Goal: Find specific page/section: Find specific page/section

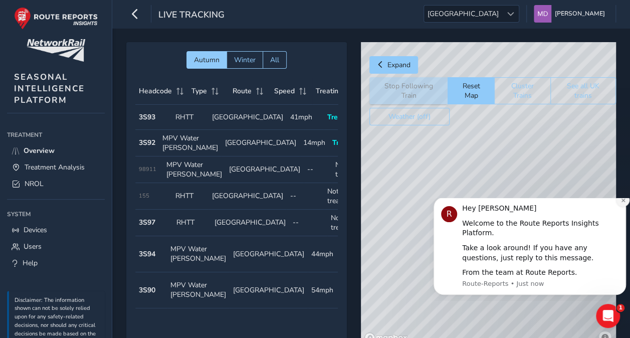
click at [624, 203] on icon "Dismiss notification" at bounding box center [624, 201] width 6 height 6
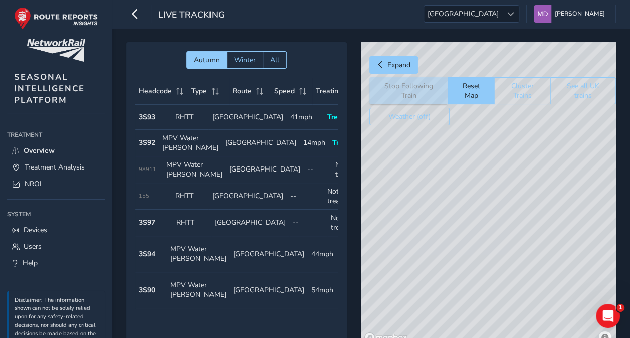
click at [255, 50] on div "Autumn Winter All Headcode Type Route Speed Treating Last Seen Follow Train Hea…" at bounding box center [236, 194] width 221 height 304
click at [254, 57] on span "Winter" at bounding box center [245, 60] width 22 height 10
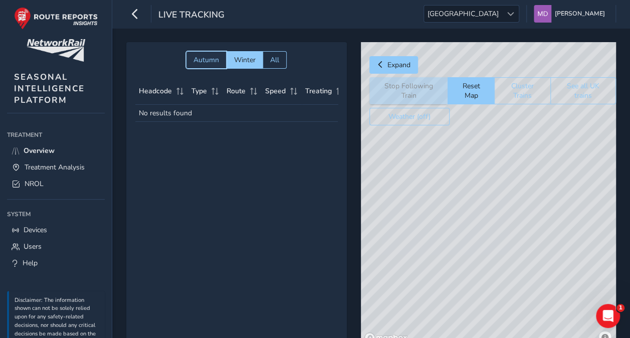
click at [205, 57] on span "Autumn" at bounding box center [207, 60] width 26 height 10
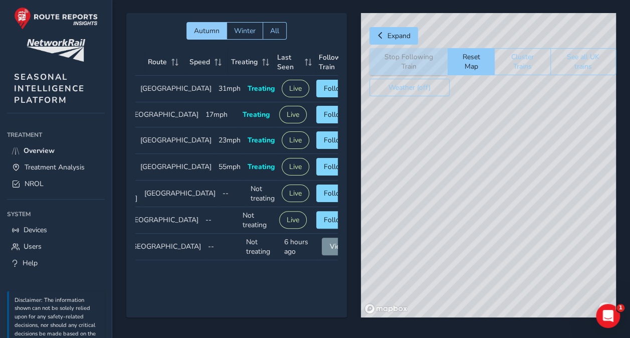
scroll to position [33, 0]
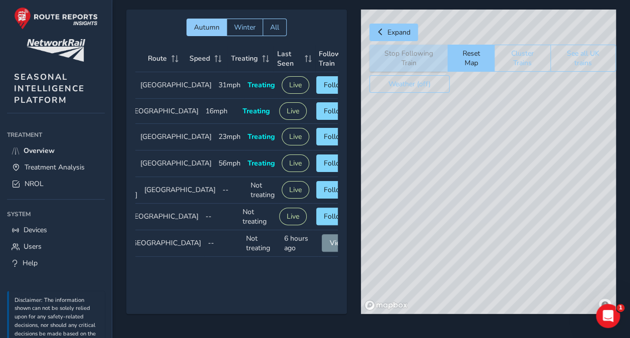
drag, startPoint x: 462, startPoint y: 262, endPoint x: 437, endPoint y: 123, distance: 141.1
click at [437, 123] on div "© Mapbox © OpenStreetMap Improve this map" at bounding box center [488, 162] width 255 height 304
drag, startPoint x: 446, startPoint y: 230, endPoint x: 429, endPoint y: 206, distance: 29.4
click at [429, 206] on div "© Mapbox © OpenStreetMap Improve this map" at bounding box center [488, 162] width 255 height 304
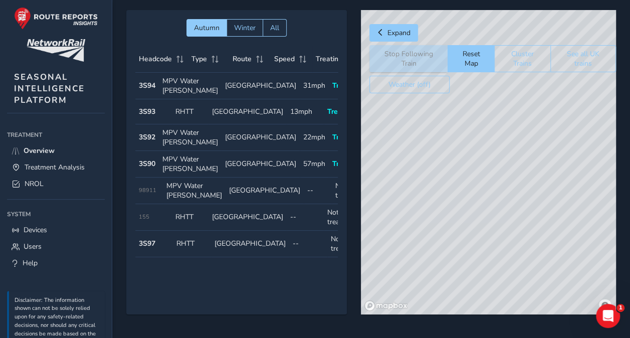
scroll to position [26, 0]
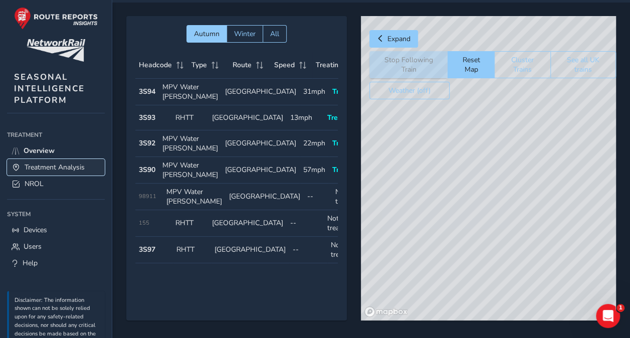
click at [52, 166] on span "Treatment Analysis" at bounding box center [55, 167] width 60 height 10
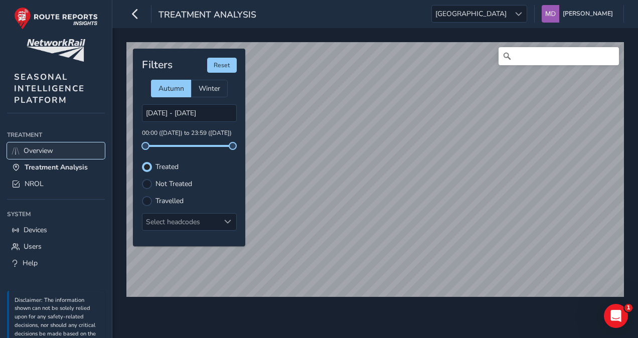
click at [42, 144] on link "Overview" at bounding box center [56, 150] width 98 height 17
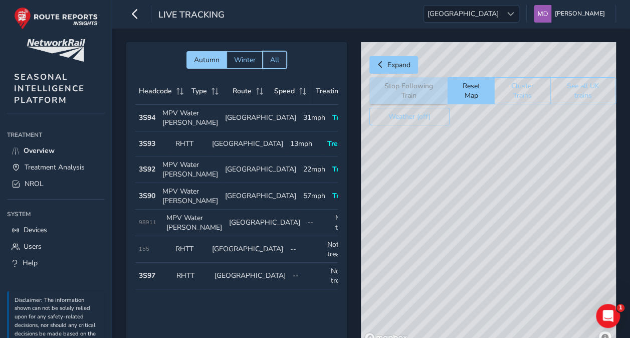
click at [273, 61] on span "All" at bounding box center [274, 60] width 9 height 10
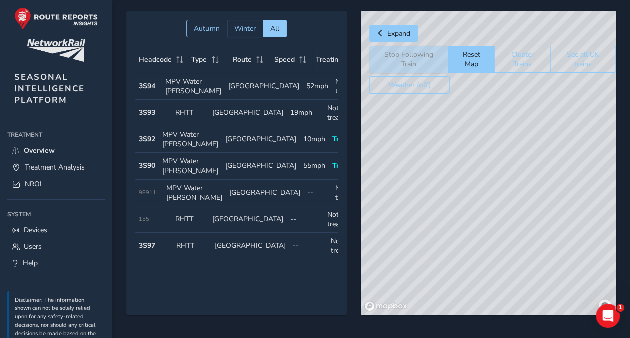
scroll to position [0, 92]
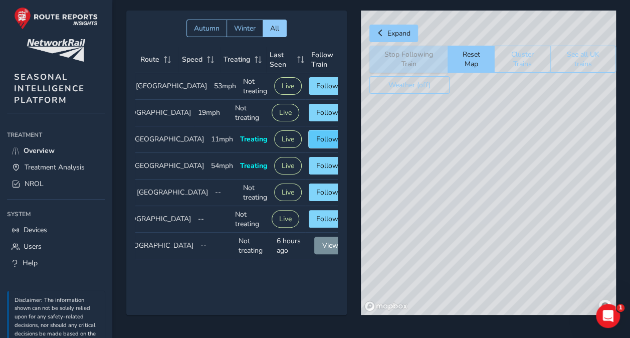
click at [318, 148] on button "Follow" at bounding box center [327, 139] width 37 height 18
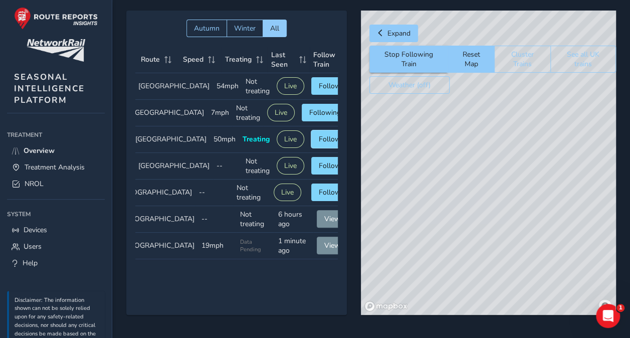
scroll to position [36, 0]
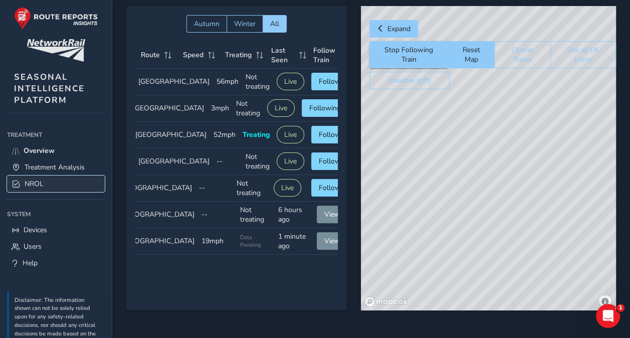
click at [61, 176] on link "NROL" at bounding box center [56, 183] width 98 height 17
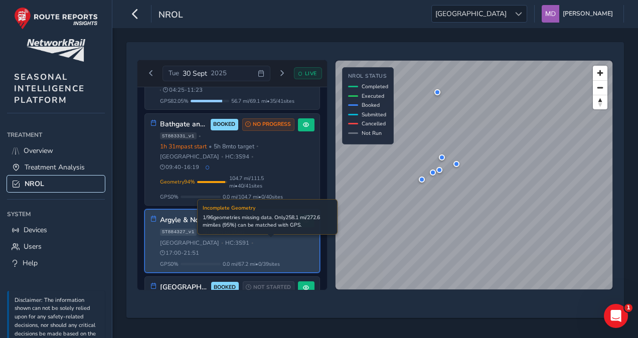
scroll to position [398, 0]
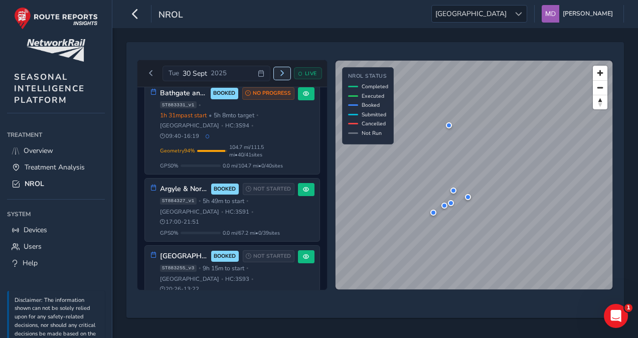
click at [279, 73] on span "Next day" at bounding box center [282, 73] width 6 height 6
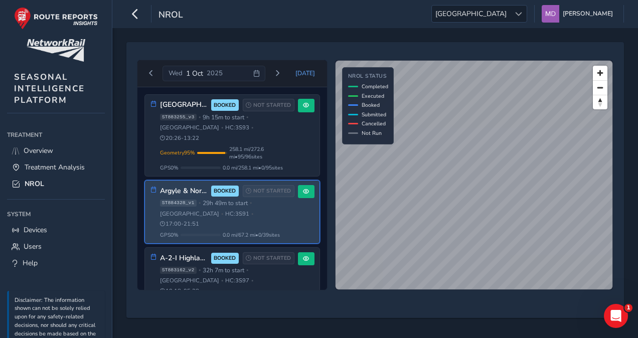
scroll to position [129, 0]
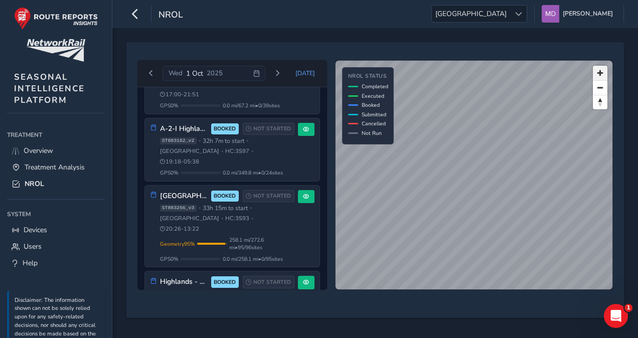
click at [600, 73] on span "Zoom in" at bounding box center [600, 73] width 15 height 15
click at [135, 16] on icon "button" at bounding box center [135, 14] width 11 height 18
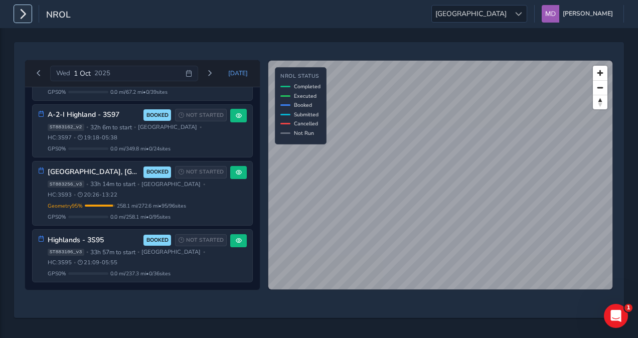
click at [21, 15] on icon "button" at bounding box center [23, 14] width 11 height 18
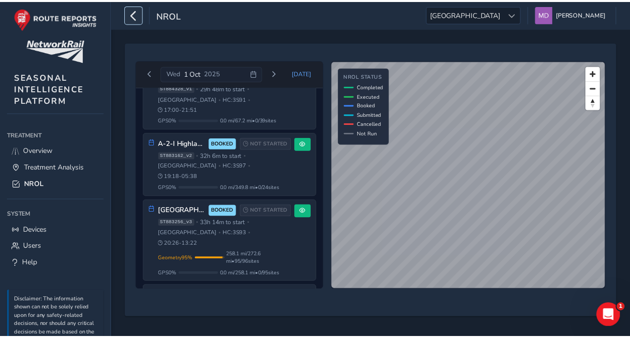
scroll to position [129, 0]
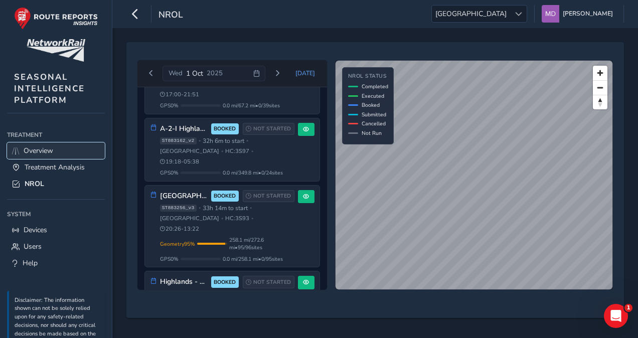
click at [63, 151] on link "Overview" at bounding box center [56, 150] width 98 height 17
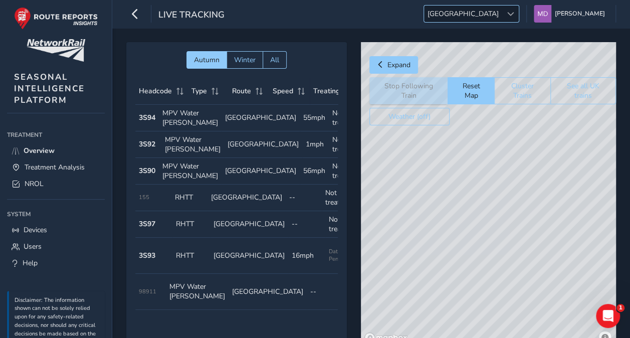
click at [501, 17] on span "[GEOGRAPHIC_DATA]" at bounding box center [463, 14] width 78 height 17
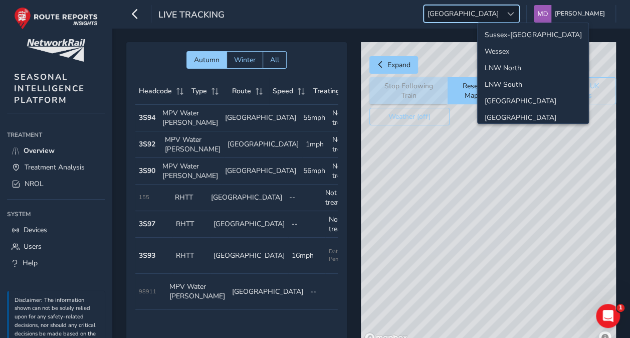
scroll to position [34, 0]
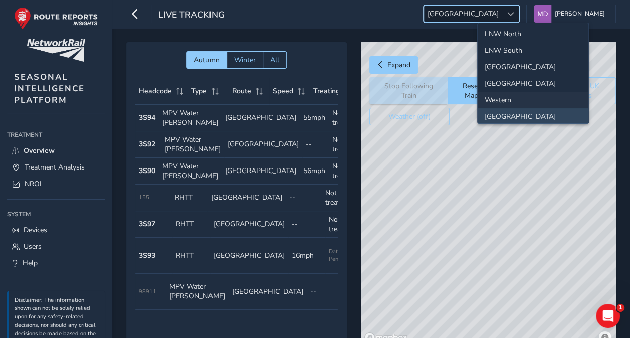
click at [510, 93] on li "Western" at bounding box center [533, 100] width 111 height 17
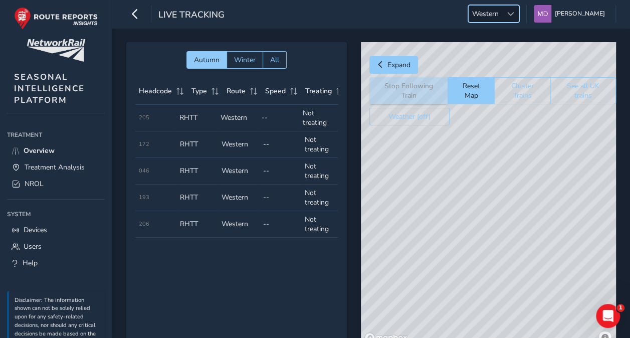
scroll to position [0, 85]
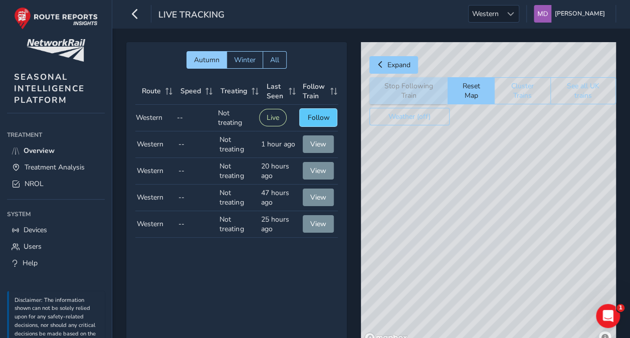
click at [323, 115] on span "Follow" at bounding box center [318, 118] width 22 height 10
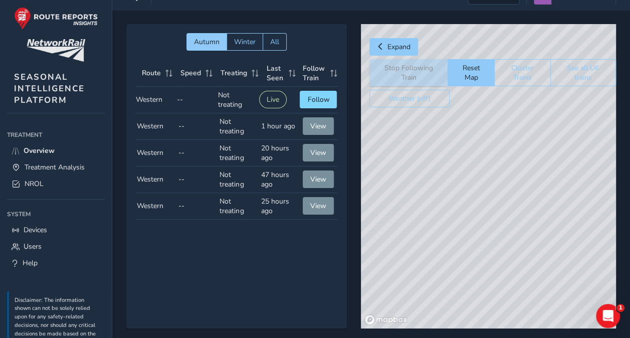
scroll to position [0, 0]
